Goal: Use online tool/utility: Utilize a website feature to perform a specific function

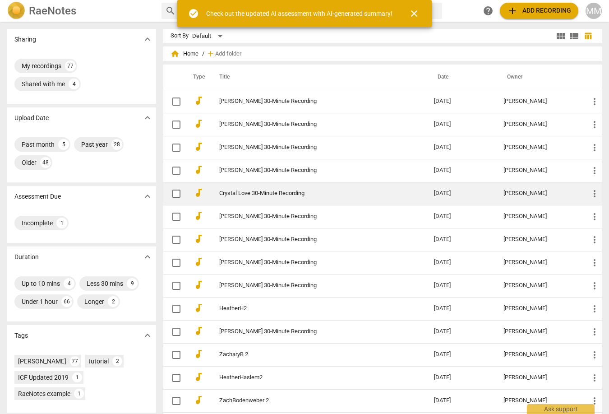
click at [246, 192] on link "Crystal Love 30-Minute Recording" at bounding box center [310, 193] width 183 height 7
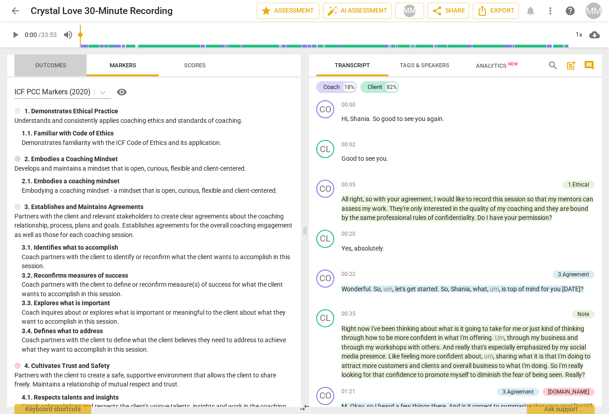
click at [48, 63] on span "Outcomes" at bounding box center [50, 65] width 31 height 7
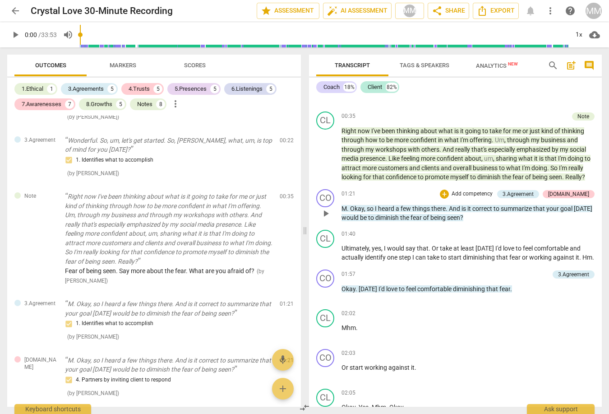
scroll to position [189, 0]
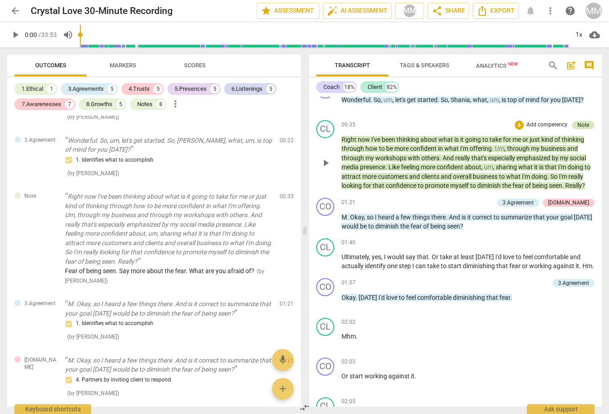
click at [585, 123] on div "Note" at bounding box center [584, 125] width 12 height 8
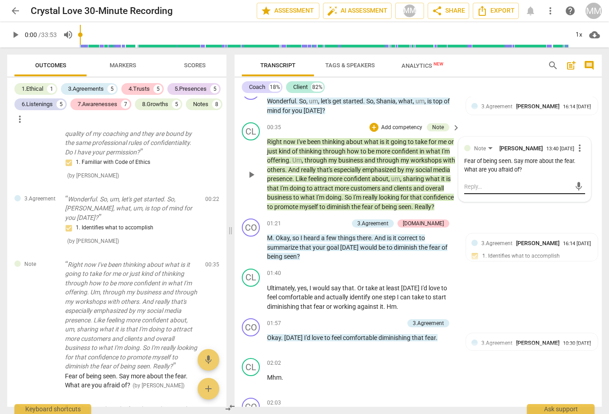
scroll to position [202, 0]
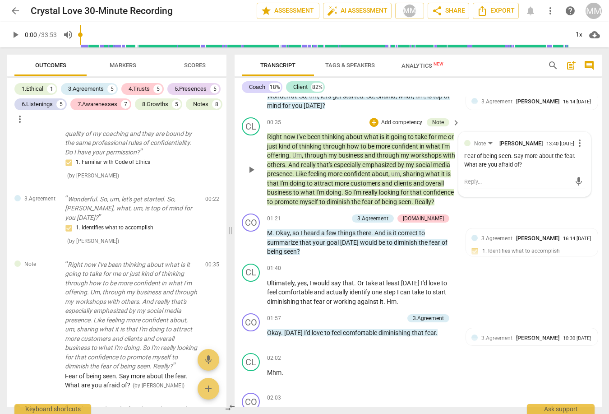
click at [558, 120] on div "CL play_arrow pause 00:35 + Add competency Note keyboard_arrow_right Right now …" at bounding box center [418, 162] width 367 height 96
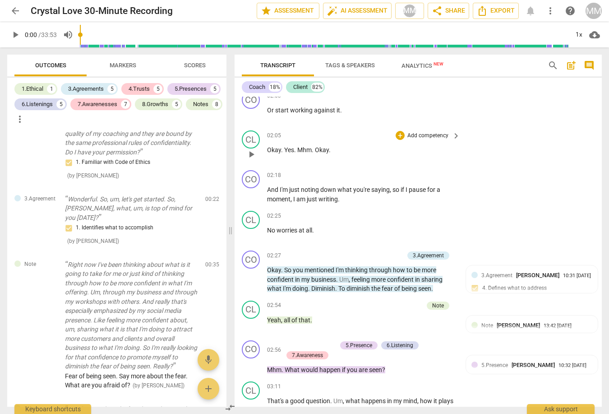
scroll to position [506, 0]
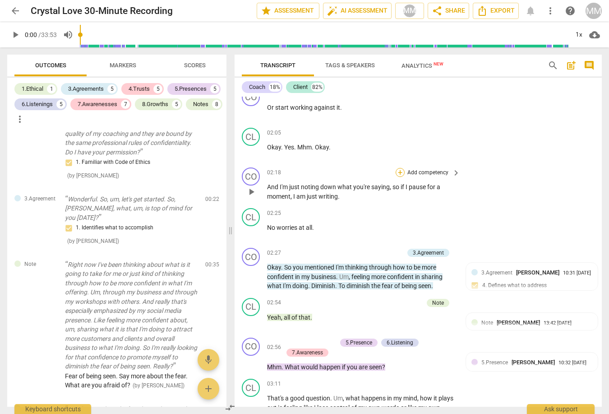
click at [399, 177] on div "+" at bounding box center [400, 172] width 9 height 9
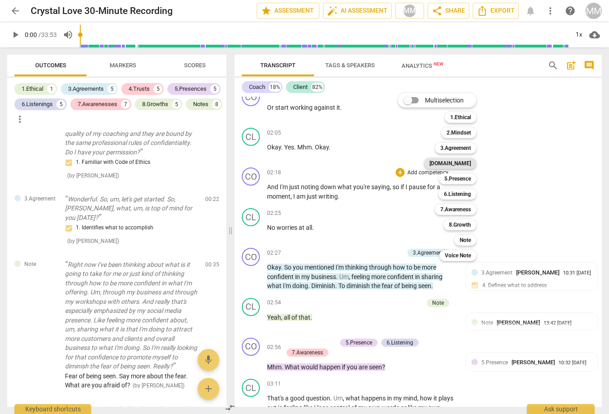
click at [470, 162] on b "[DOMAIN_NAME]" at bounding box center [451, 163] width 42 height 11
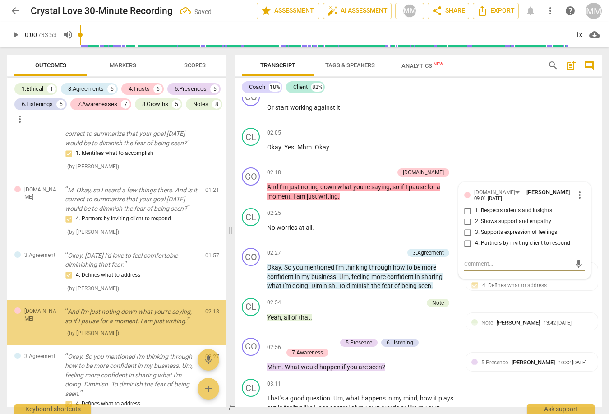
scroll to position [366, 0]
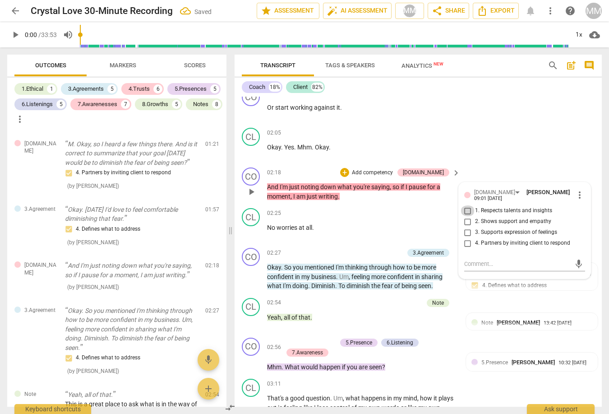
click at [464, 216] on input "1. Respects talents and insights" at bounding box center [468, 210] width 14 height 11
checkbox input "true"
click at [501, 109] on div "CO play_arrow pause 02:03 + Add competency keyboard_arrow_right Or start workin…" at bounding box center [418, 104] width 367 height 40
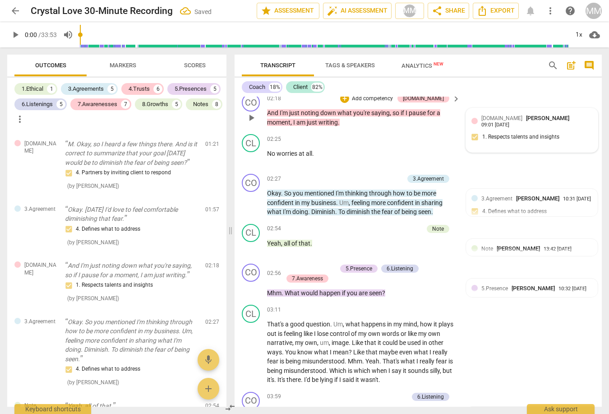
scroll to position [599, 0]
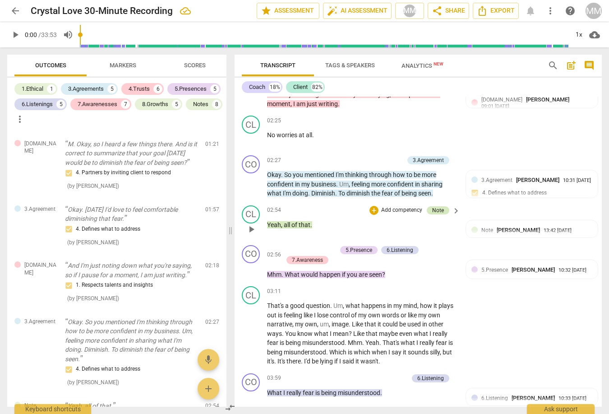
click at [438, 212] on div "Note" at bounding box center [438, 210] width 12 height 8
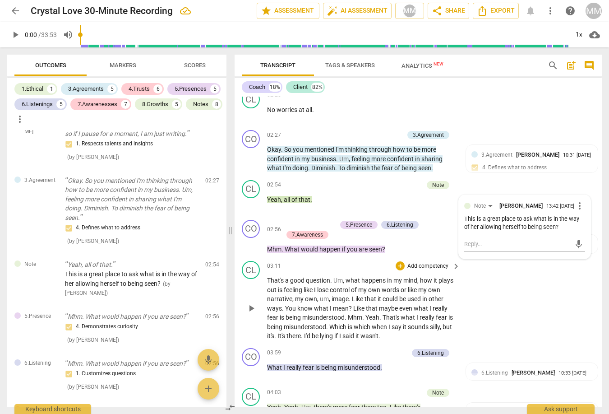
scroll to position [626, 0]
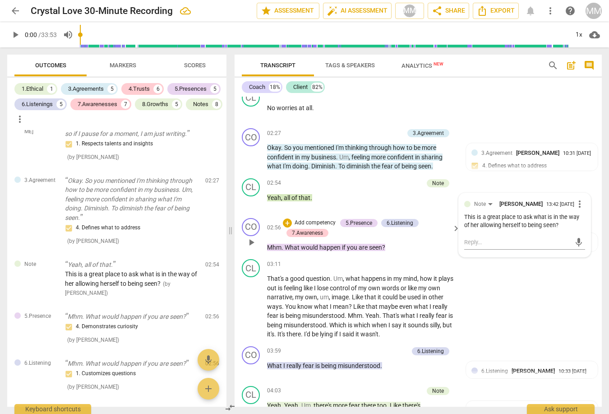
click at [429, 249] on p "Mhm . What would happen if you are seen ?" at bounding box center [361, 247] width 189 height 9
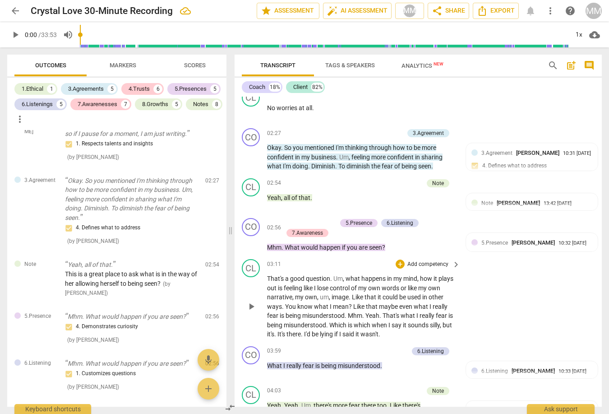
click at [391, 281] on span "in" at bounding box center [390, 278] width 6 height 7
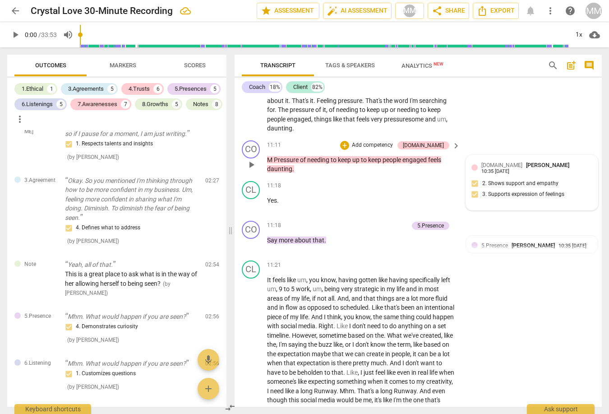
scroll to position [1879, 0]
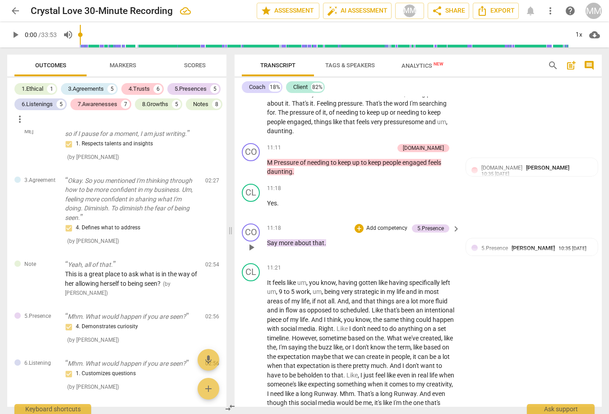
click at [331, 246] on p "Say more about that ." at bounding box center [361, 242] width 189 height 9
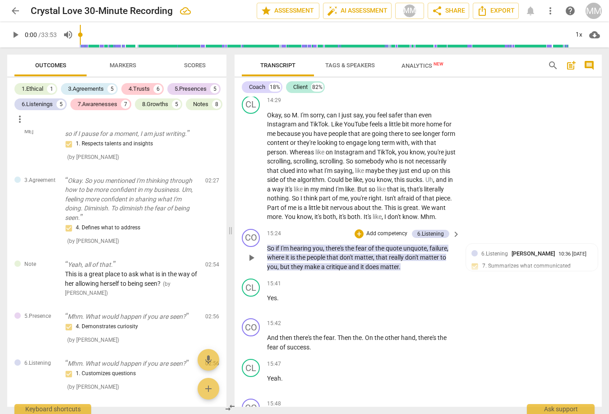
scroll to position [2567, 0]
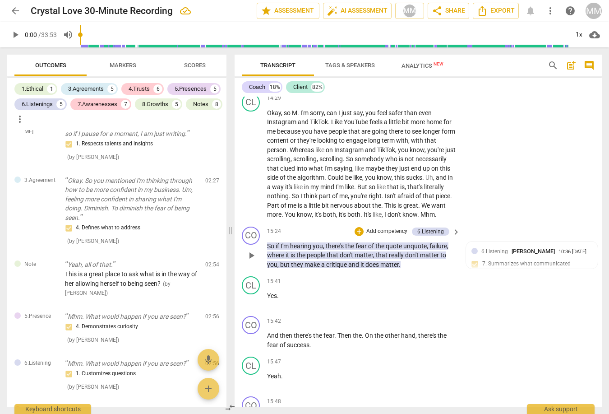
click at [410, 264] on p "So if I'm hearing you , there's the fear of the quote unquote , failure , where…" at bounding box center [361, 255] width 189 height 28
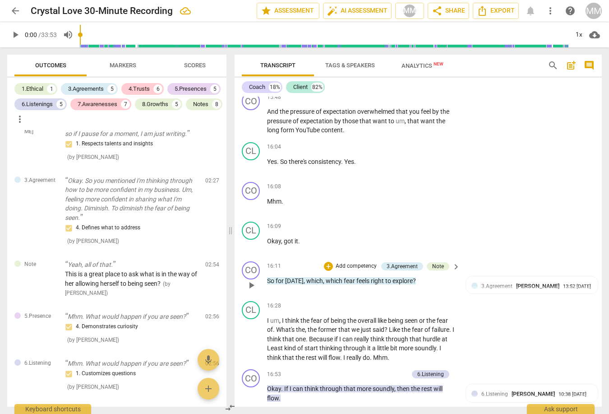
scroll to position [2908, 0]
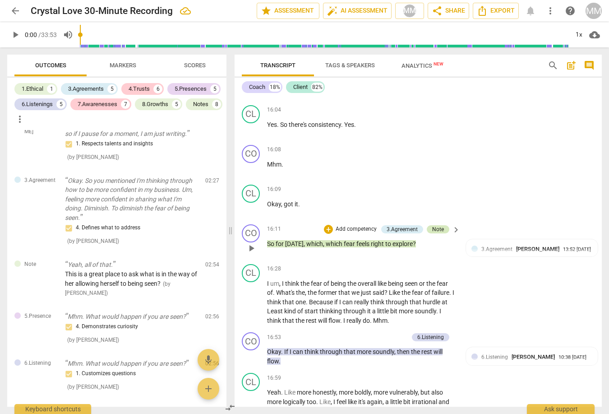
click at [439, 225] on div "Note" at bounding box center [438, 229] width 12 height 8
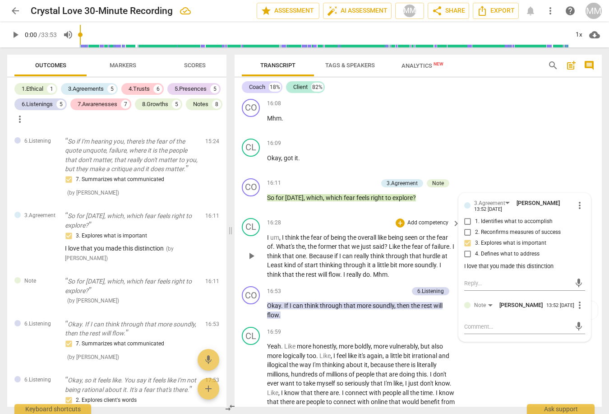
scroll to position [2955, 0]
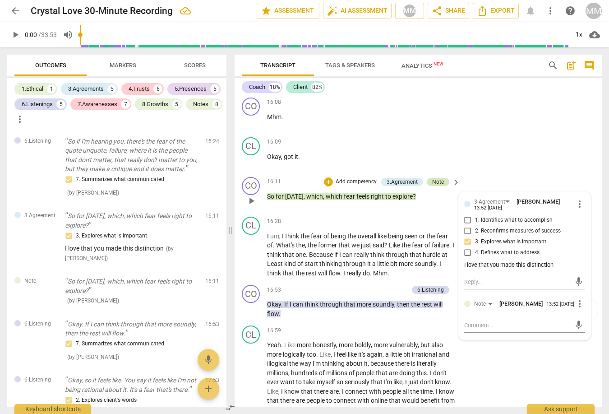
click at [436, 179] on div "Note" at bounding box center [438, 182] width 12 height 8
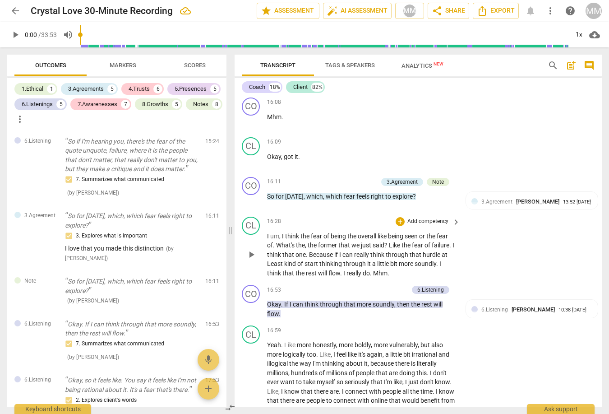
click at [348, 219] on div "16:28 + Add competency keyboard_arrow_right" at bounding box center [364, 222] width 194 height 10
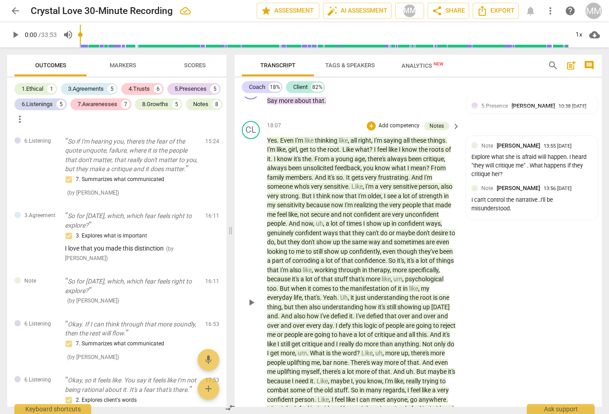
scroll to position [3489, 0]
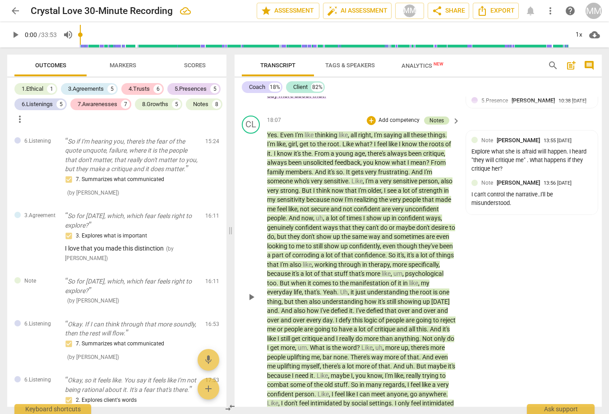
click at [439, 116] on div "Notes" at bounding box center [437, 120] width 14 height 8
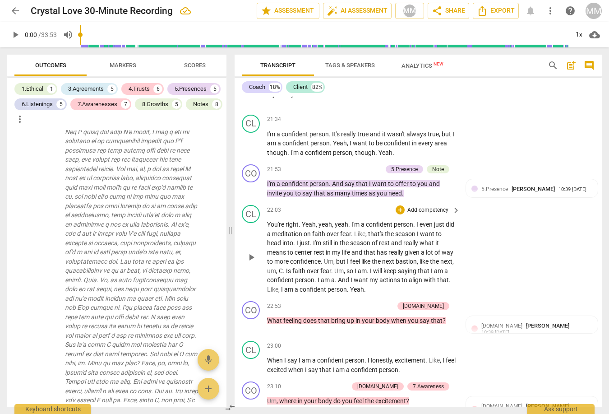
scroll to position [4122, 0]
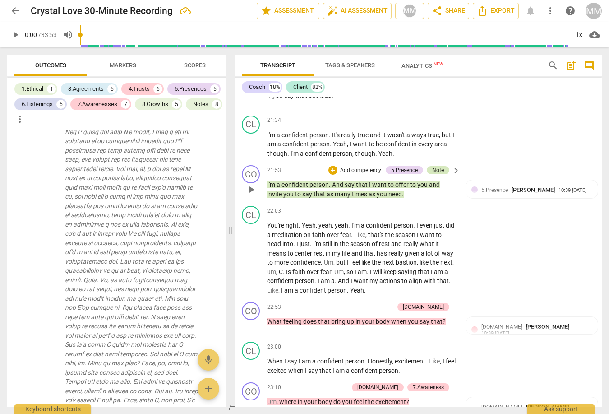
click at [436, 166] on div "Note" at bounding box center [438, 170] width 12 height 8
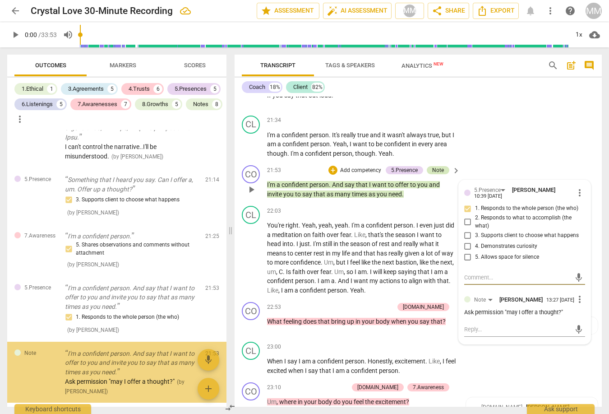
scroll to position [3568, 0]
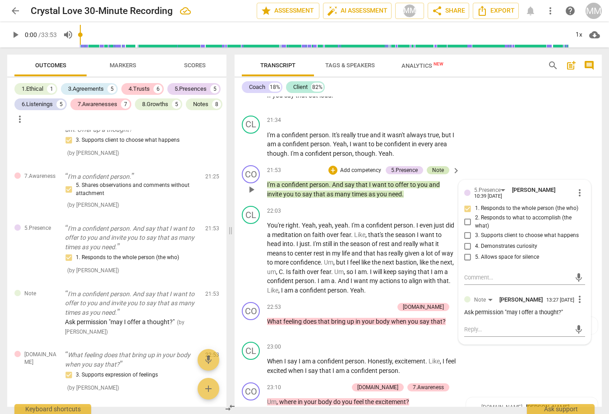
click at [436, 166] on div "Note" at bounding box center [438, 170] width 12 height 8
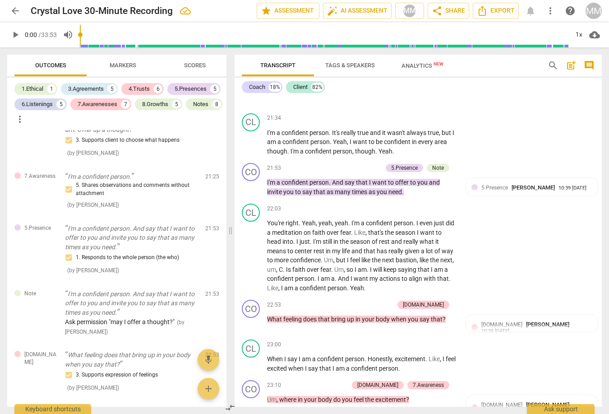
scroll to position [4155, 0]
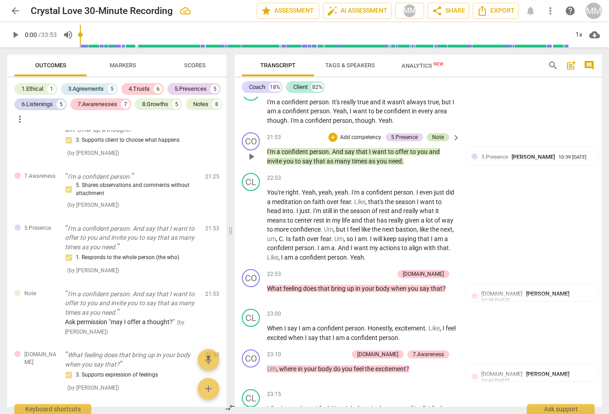
click at [441, 133] on div "Note" at bounding box center [438, 137] width 12 height 8
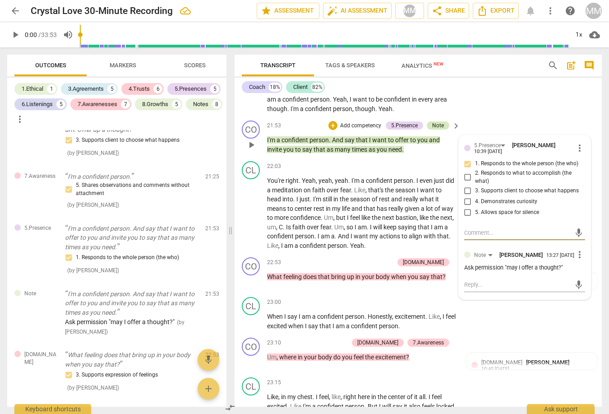
scroll to position [4168, 0]
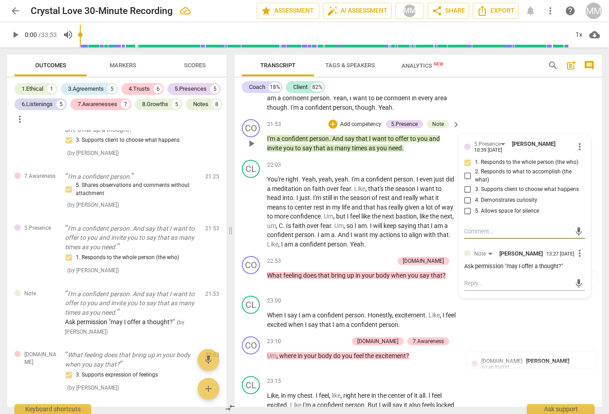
click at [494, 116] on div "CO play_arrow pause 21:53 + Add competency 5.Presence Note keyboard_arrow_right…" at bounding box center [418, 136] width 367 height 41
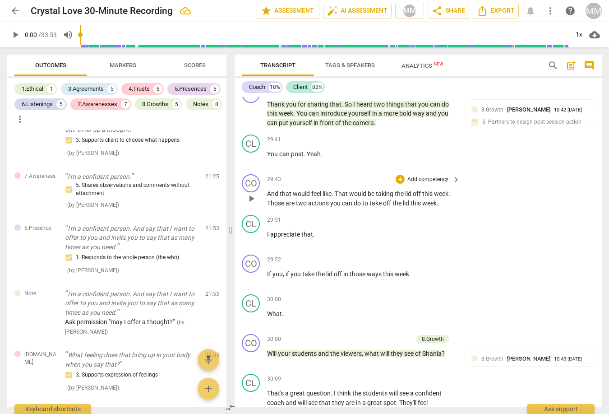
scroll to position [5288, 0]
click at [325, 154] on p "You can post . Yeah ." at bounding box center [361, 153] width 189 height 9
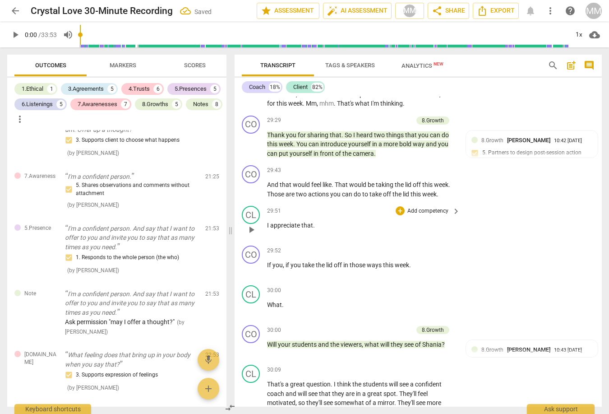
scroll to position [5256, 0]
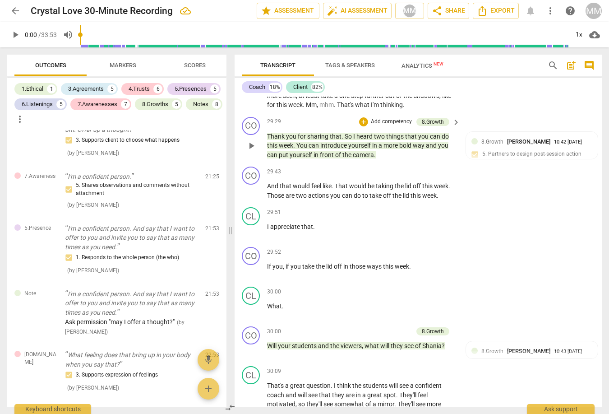
click at [388, 156] on p "Thank you for sharing that . So I heard two things that you can do this week . …" at bounding box center [361, 146] width 189 height 28
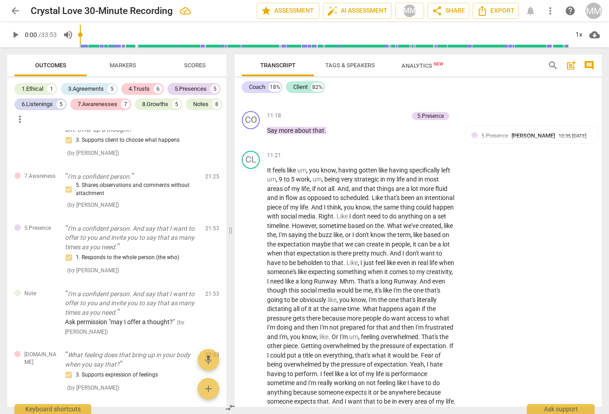
scroll to position [1991, 0]
